Goal: Find specific page/section: Find specific page/section

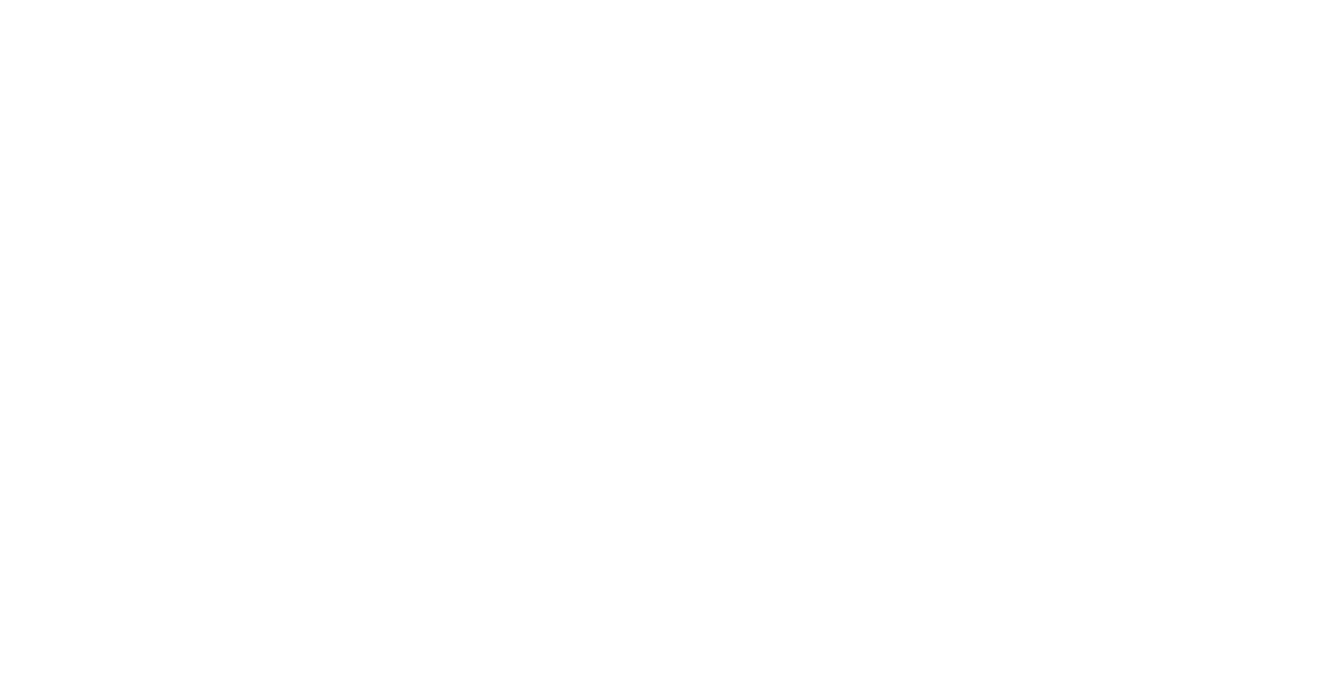
select select "Song"
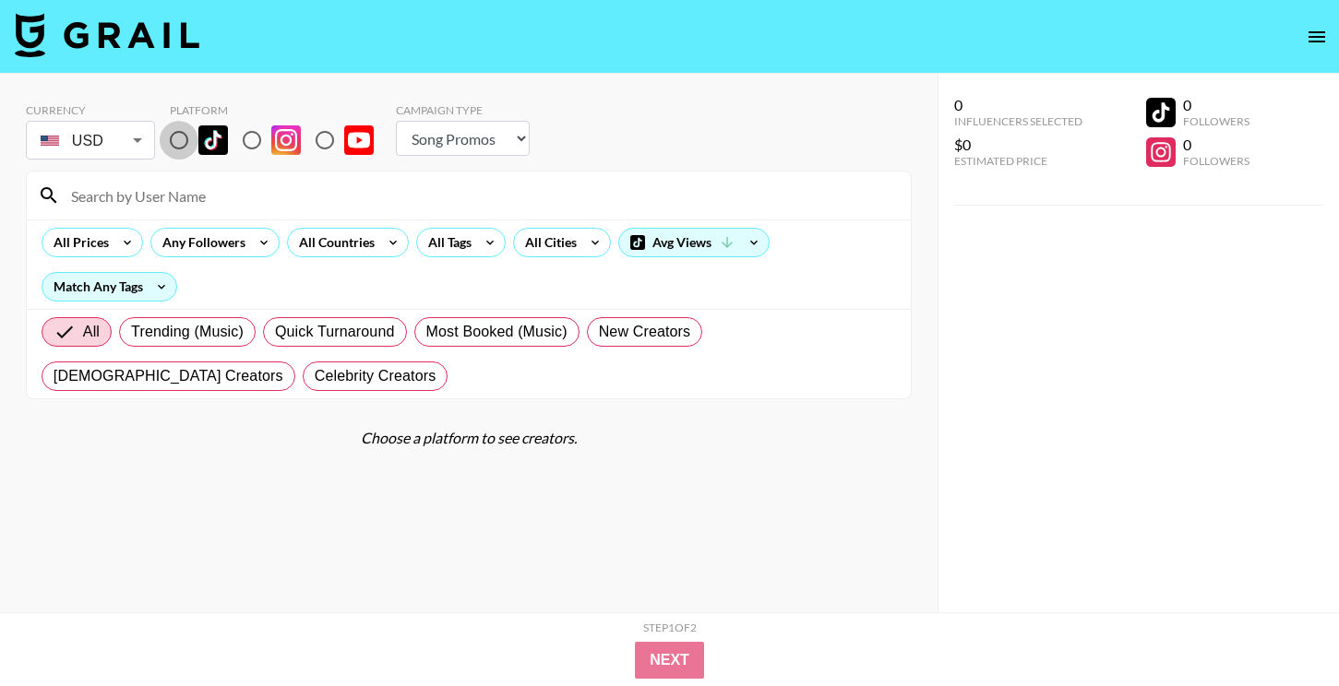
click at [177, 139] on input "radio" at bounding box center [179, 140] width 39 height 39
radio input "true"
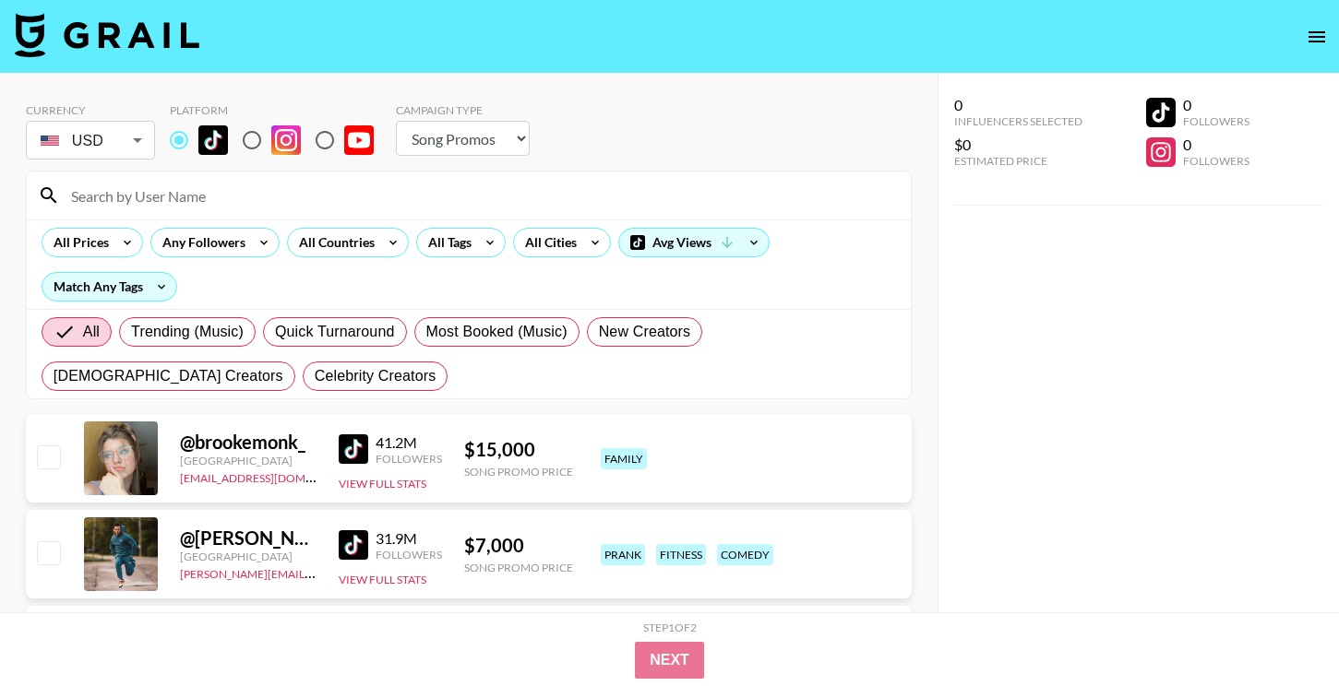
click at [263, 205] on input at bounding box center [480, 196] width 840 height 30
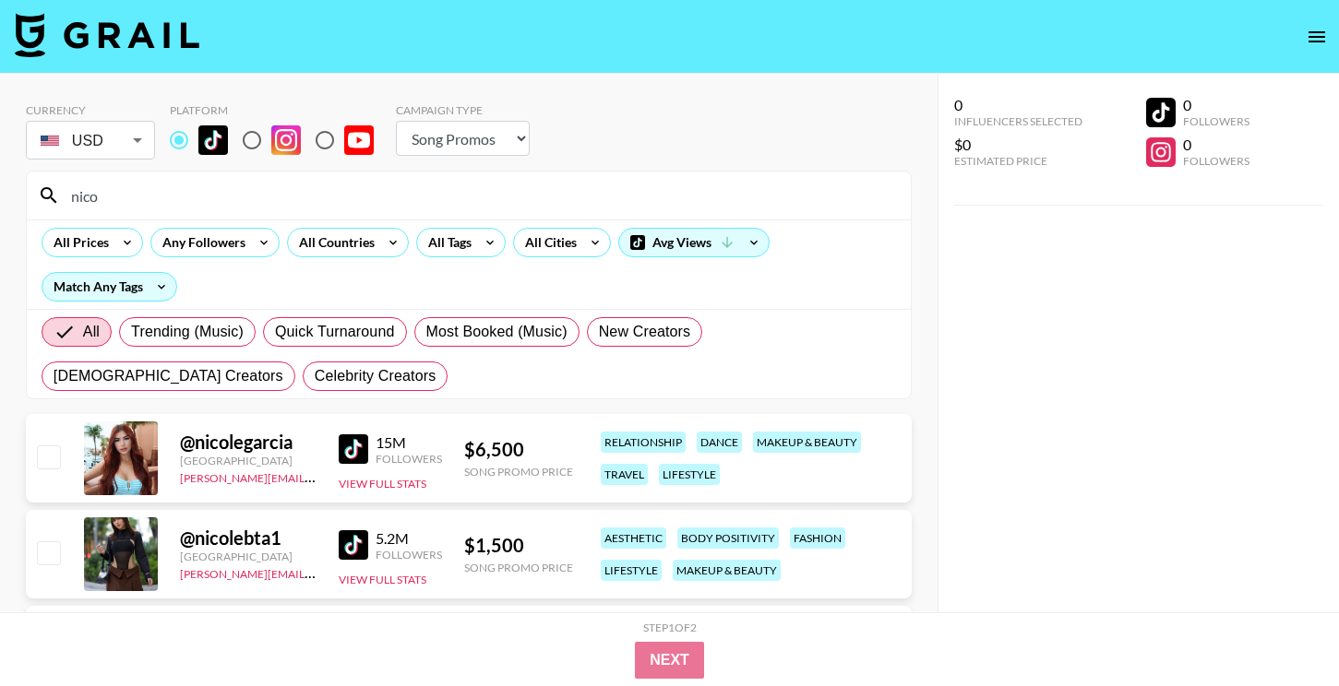
click at [281, 208] on input "nico" at bounding box center [480, 196] width 840 height 30
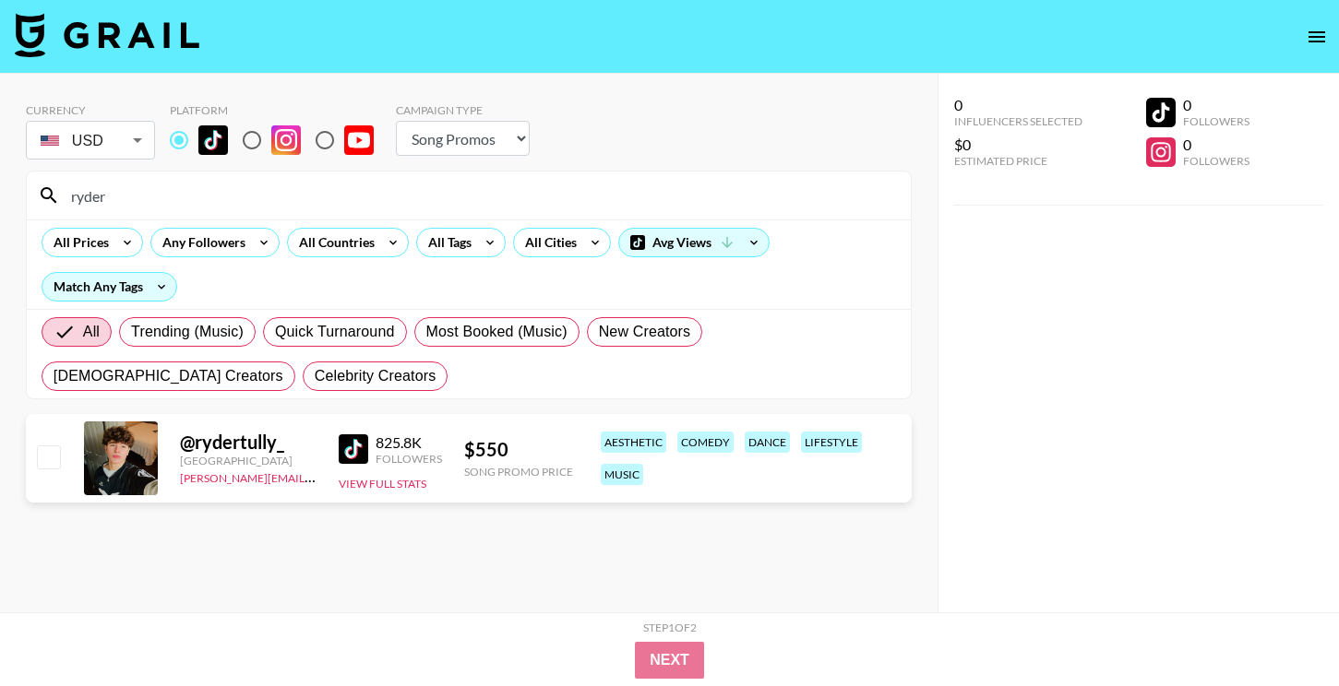
click at [274, 203] on input "ryder" at bounding box center [480, 196] width 840 height 30
paste input "@nayelilovera_"
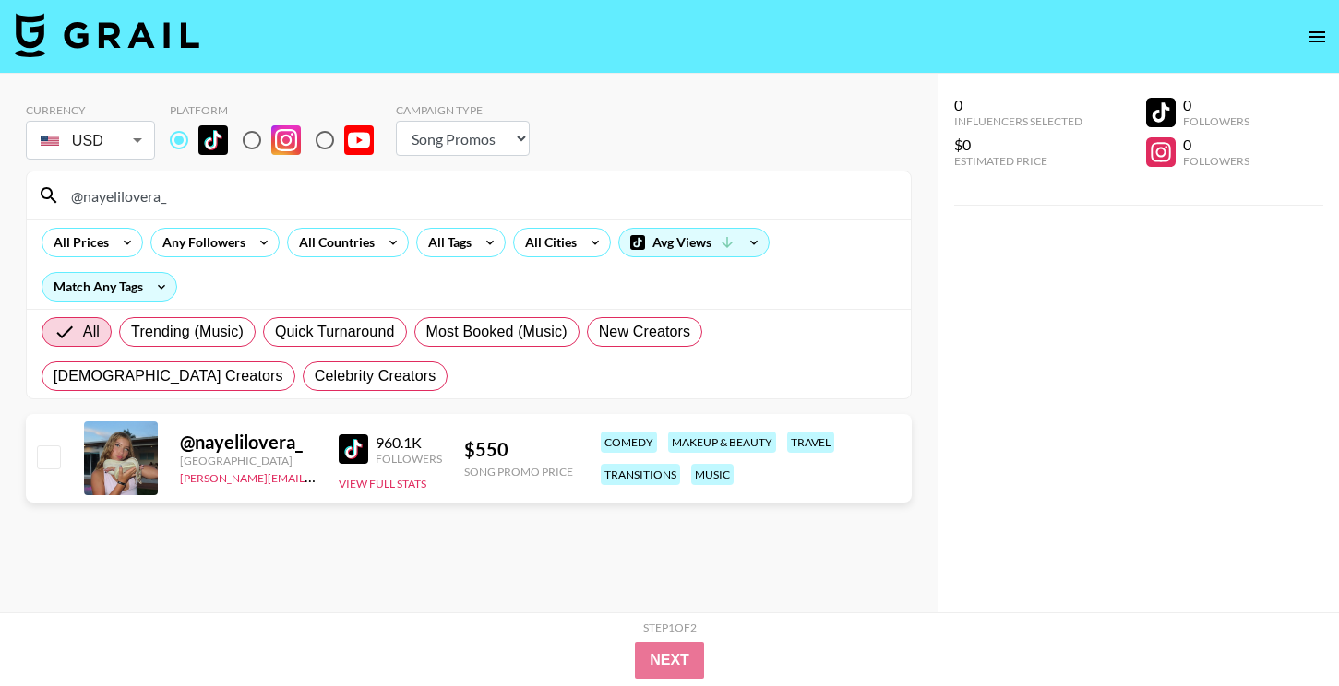
click at [434, 184] on input "@nayelilovera_" at bounding box center [480, 196] width 840 height 30
paste input "aangelsareangelic"
type input "@aangelsareangelic"
